Goal: Task Accomplishment & Management: Use online tool/utility

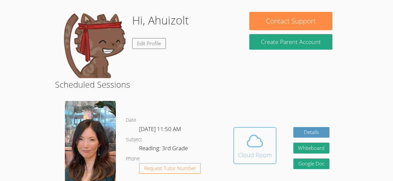
scroll to position [53, 0]
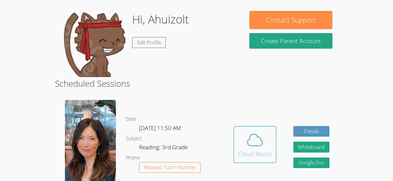
click at [247, 133] on icon at bounding box center [255, 140] width 19 height 19
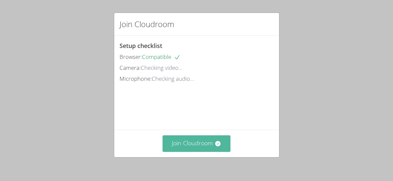
click at [206, 145] on button "Join Cloudroom" at bounding box center [197, 143] width 68 height 16
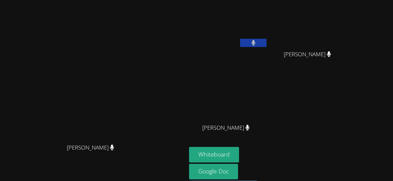
click at [349, 133] on div "Ahuizolt Lopez Delarosa Stephanie Juarez Stephanie Juarez Mia Juarez Mia Juarez" at bounding box center [269, 75] width 160 height 144
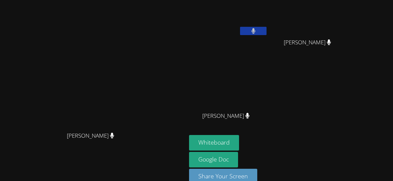
scroll to position [13, 0]
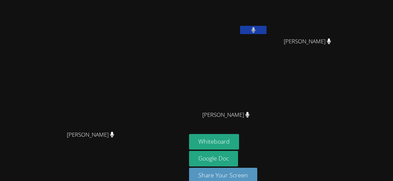
click at [256, 31] on icon at bounding box center [253, 30] width 4 height 6
click at [266, 28] on button at bounding box center [253, 30] width 26 height 8
click at [239, 135] on button "Whiteboard" at bounding box center [214, 142] width 50 height 16
click at [266, 32] on button at bounding box center [253, 30] width 26 height 8
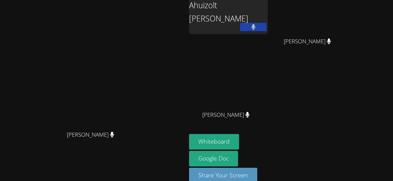
click at [266, 25] on button at bounding box center [253, 27] width 26 height 8
click at [266, 24] on button at bounding box center [253, 27] width 26 height 8
click at [266, 25] on button at bounding box center [253, 27] width 26 height 8
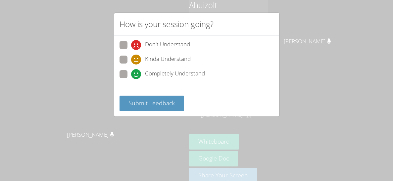
click at [151, 76] on span "Completely Understand" at bounding box center [175, 74] width 60 height 10
click at [137, 76] on input "Completely Understand" at bounding box center [134, 73] width 6 height 6
radio input "true"
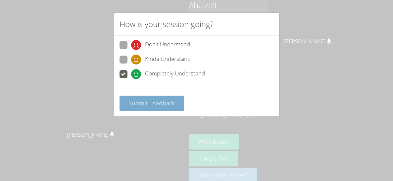
click at [150, 104] on span "Submit Feedback" at bounding box center [151, 103] width 46 height 8
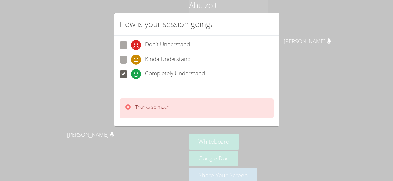
click at [104, 91] on div "How is your session going? Don't Understand Kinda Understand Completely Underst…" at bounding box center [196, 90] width 393 height 181
click at [106, 92] on div "How is your session going? Don't Understand Kinda Understand Completely Underst…" at bounding box center [196, 90] width 393 height 181
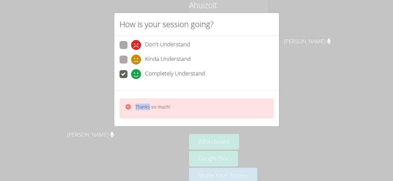
click at [109, 141] on div "How is your session going? Don't Understand Kinda Understand Completely Underst…" at bounding box center [196, 90] width 393 height 181
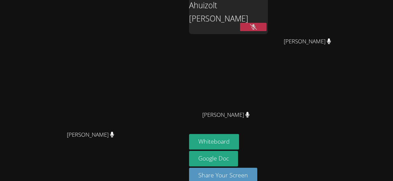
click at [109, 140] on span "[PERSON_NAME]" at bounding box center [90, 135] width 47 height 10
click at [257, 28] on icon at bounding box center [253, 27] width 7 height 6
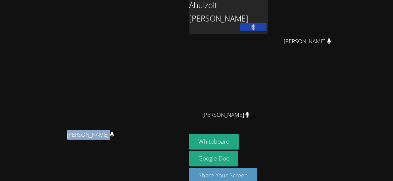
click at [255, 28] on icon at bounding box center [253, 27] width 4 height 6
click at [257, 28] on icon at bounding box center [253, 27] width 7 height 6
click at [246, 15] on div "Ahuizolt Lopez Delarosa" at bounding box center [228, 12] width 79 height 44
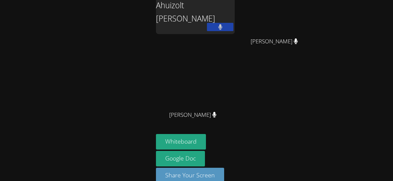
scroll to position [24, 0]
